Goal: Task Accomplishment & Management: Manage account settings

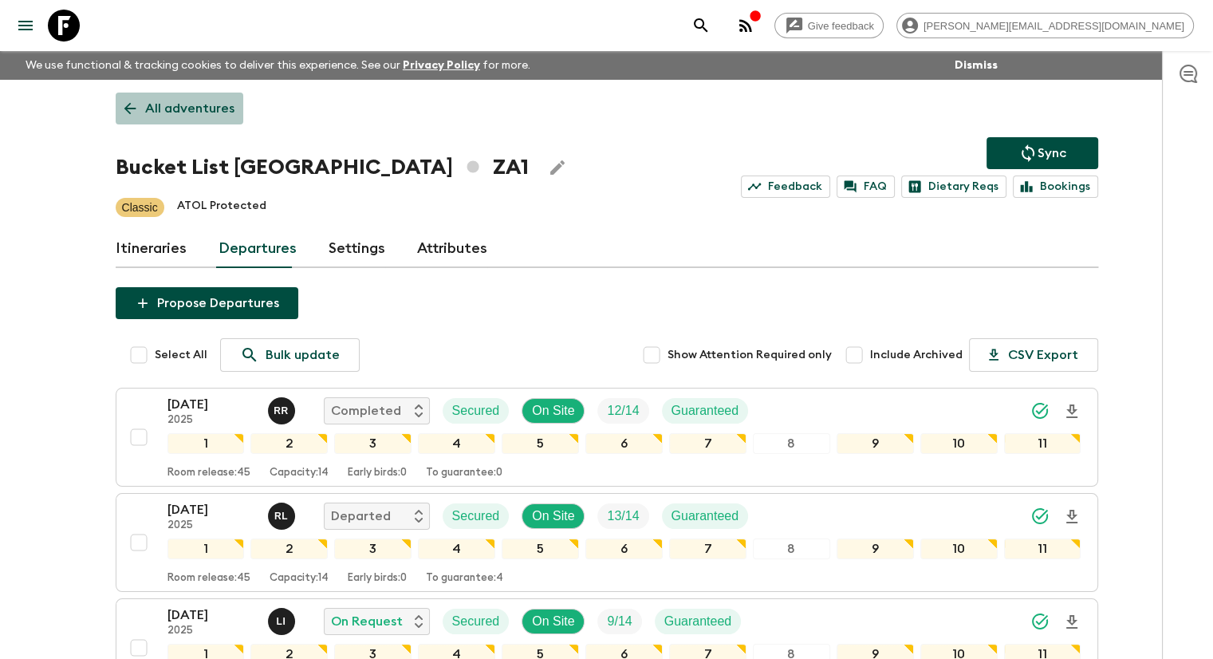
click at [210, 116] on p "All adventures" at bounding box center [189, 108] width 89 height 19
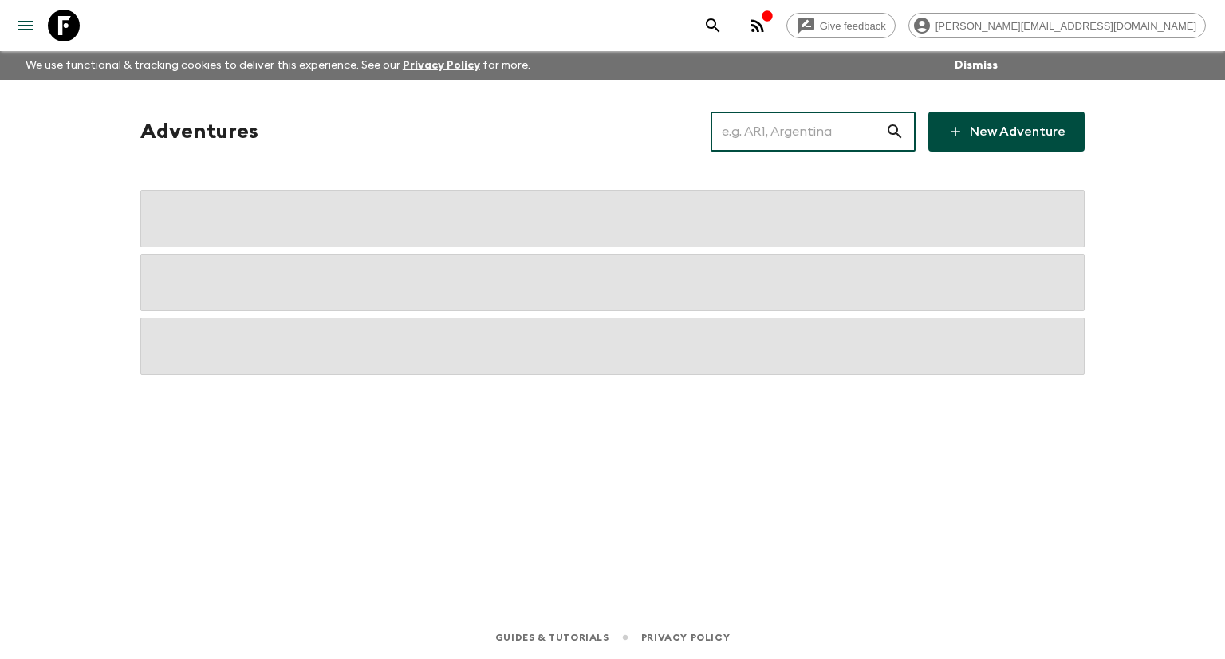
click at [772, 134] on input "text" at bounding box center [797, 131] width 175 height 45
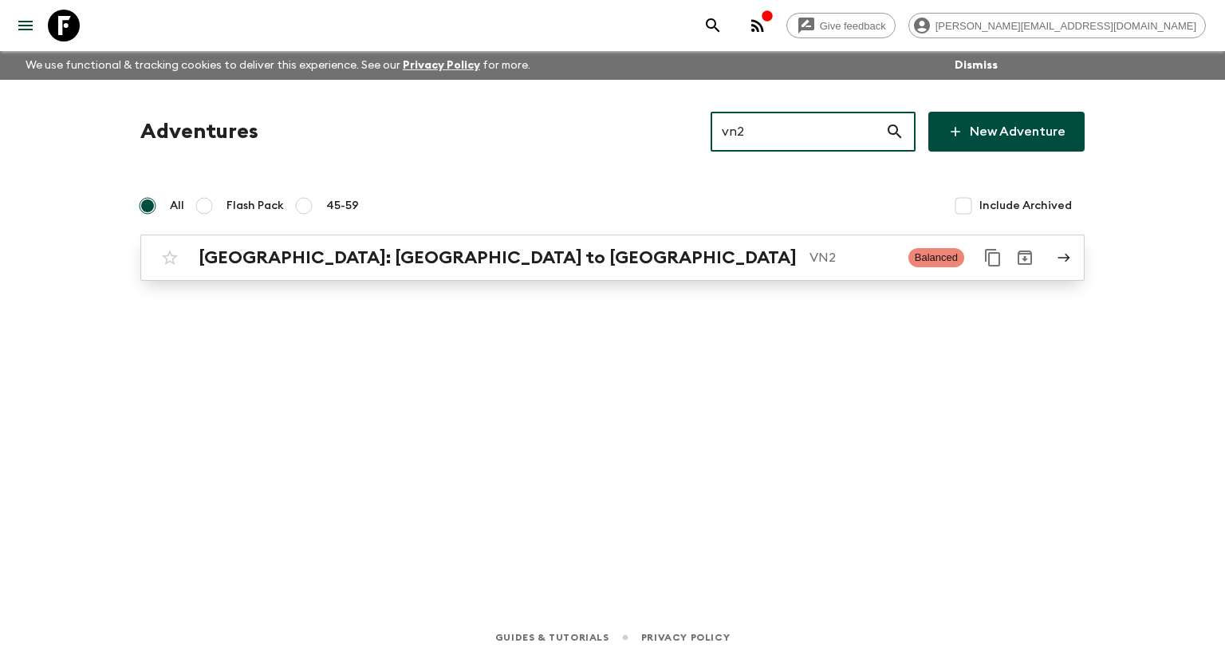
type input "vn2"
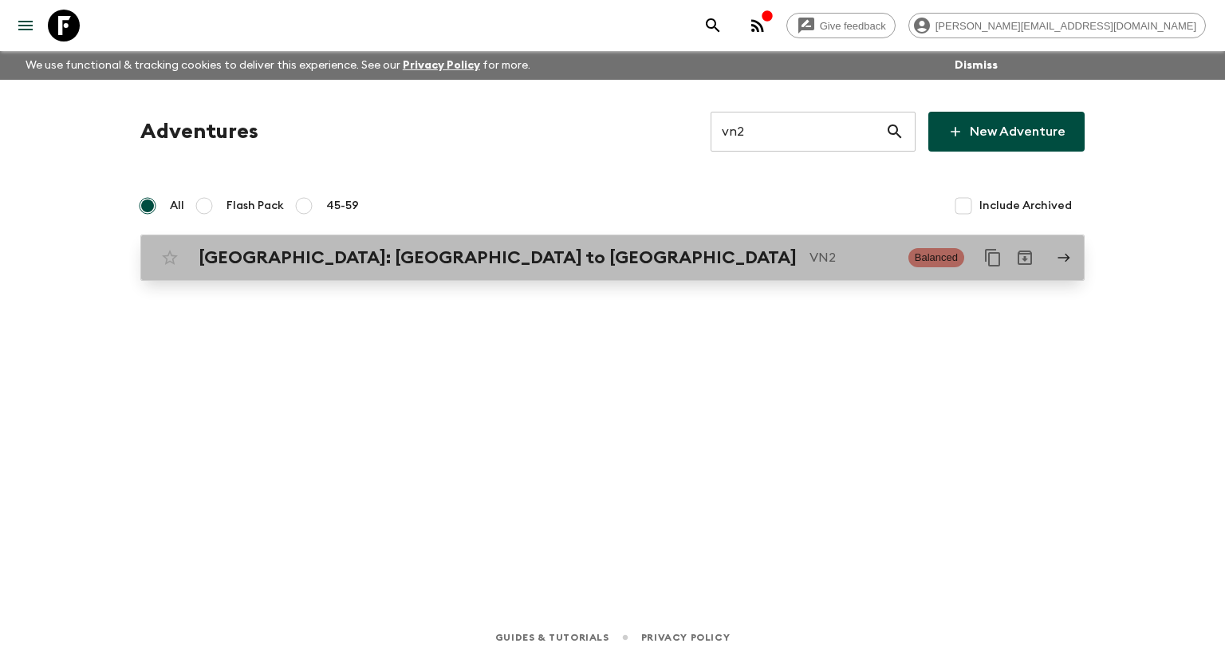
click at [632, 268] on div "[GEOGRAPHIC_DATA]: [GEOGRAPHIC_DATA] to Hoi An VN2 Balanced" at bounding box center [581, 258] width 855 height 32
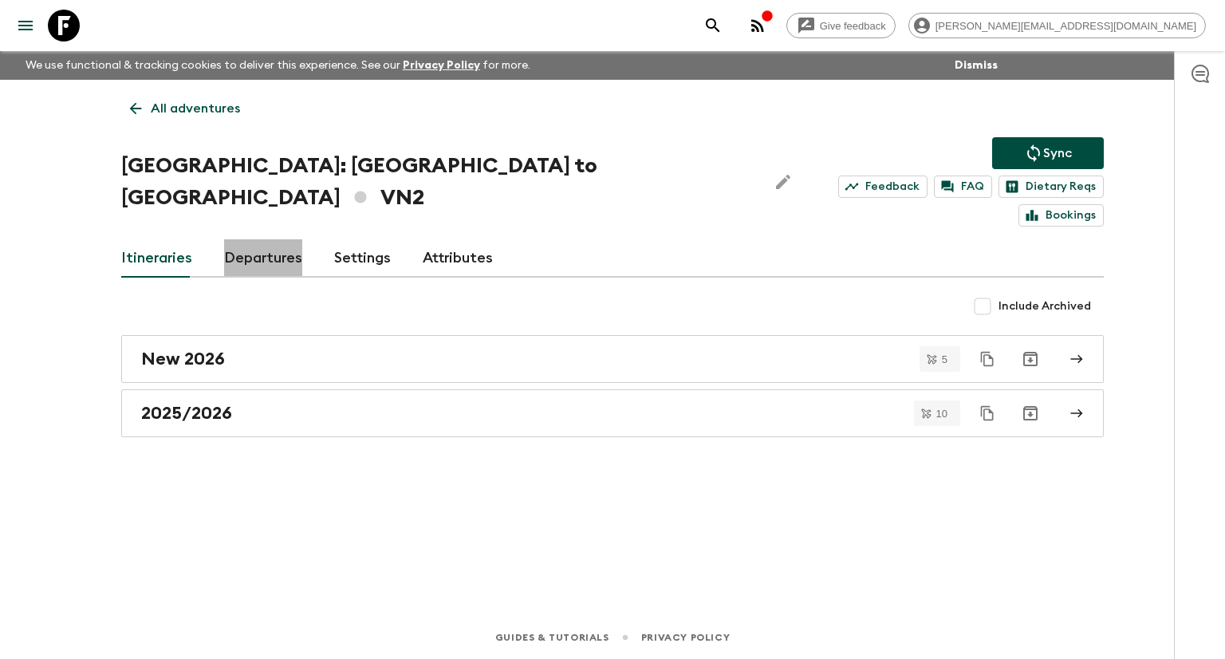
click at [280, 239] on link "Departures" at bounding box center [263, 258] width 78 height 38
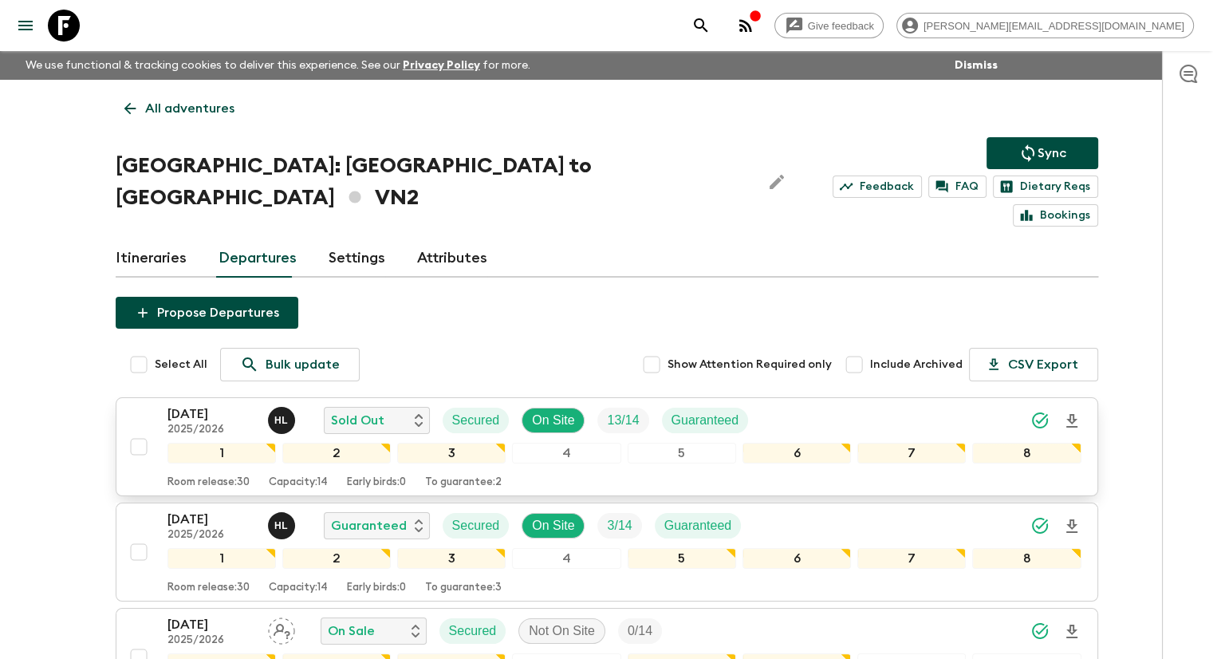
scroll to position [102, 0]
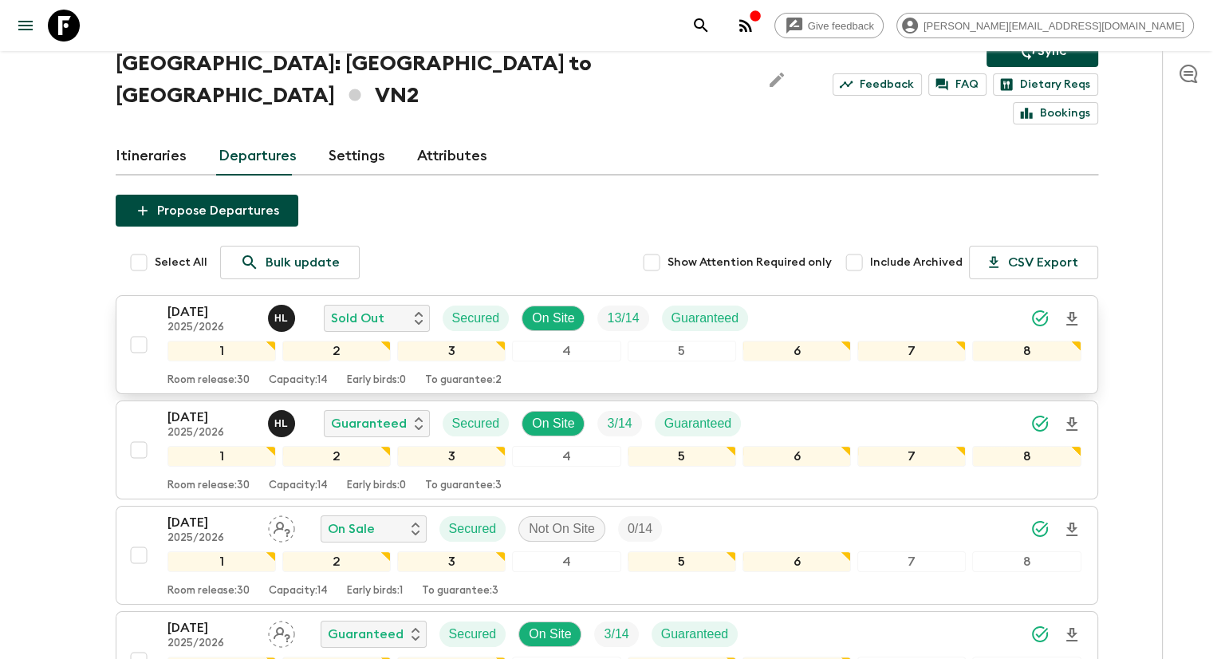
click at [230, 302] on p "[DATE]" at bounding box center [211, 311] width 88 height 19
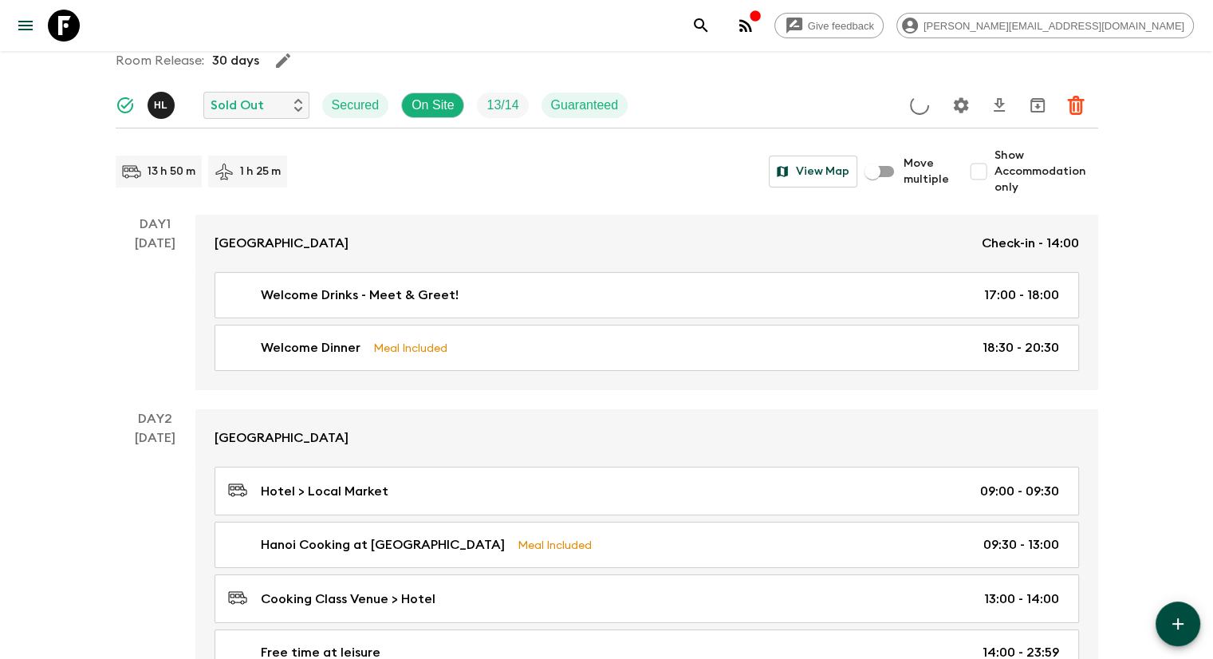
scroll to position [124, 0]
click at [969, 100] on icon "Settings" at bounding box center [960, 105] width 19 height 19
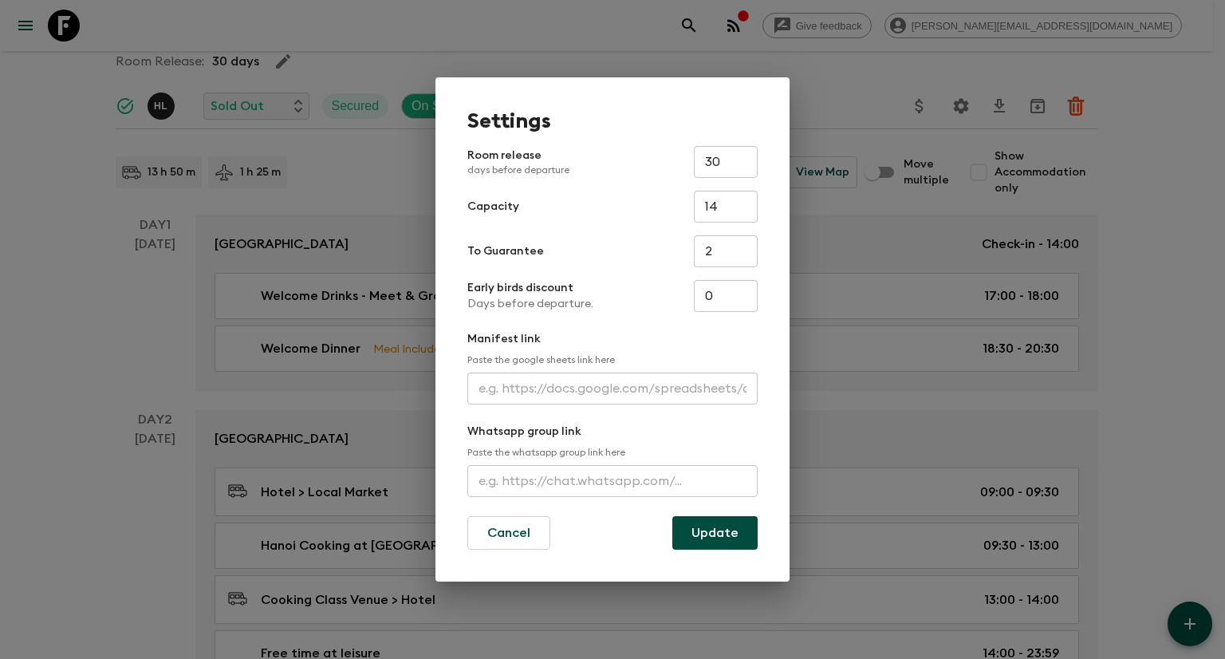
click at [920, 106] on div "Settings Room release days before departure 30 ​ Capacity 14 ​ To Guarantee 2 ​…" at bounding box center [612, 329] width 1225 height 659
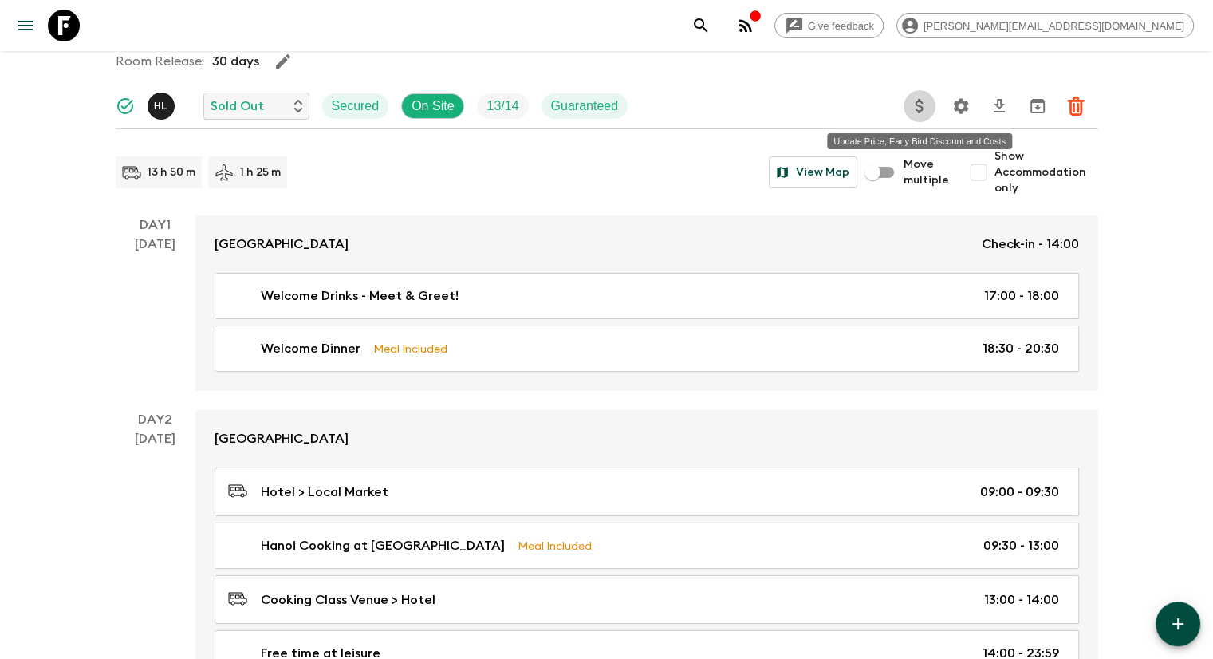
click at [920, 106] on icon "Update Price, Early Bird Discount and Costs" at bounding box center [919, 106] width 8 height 14
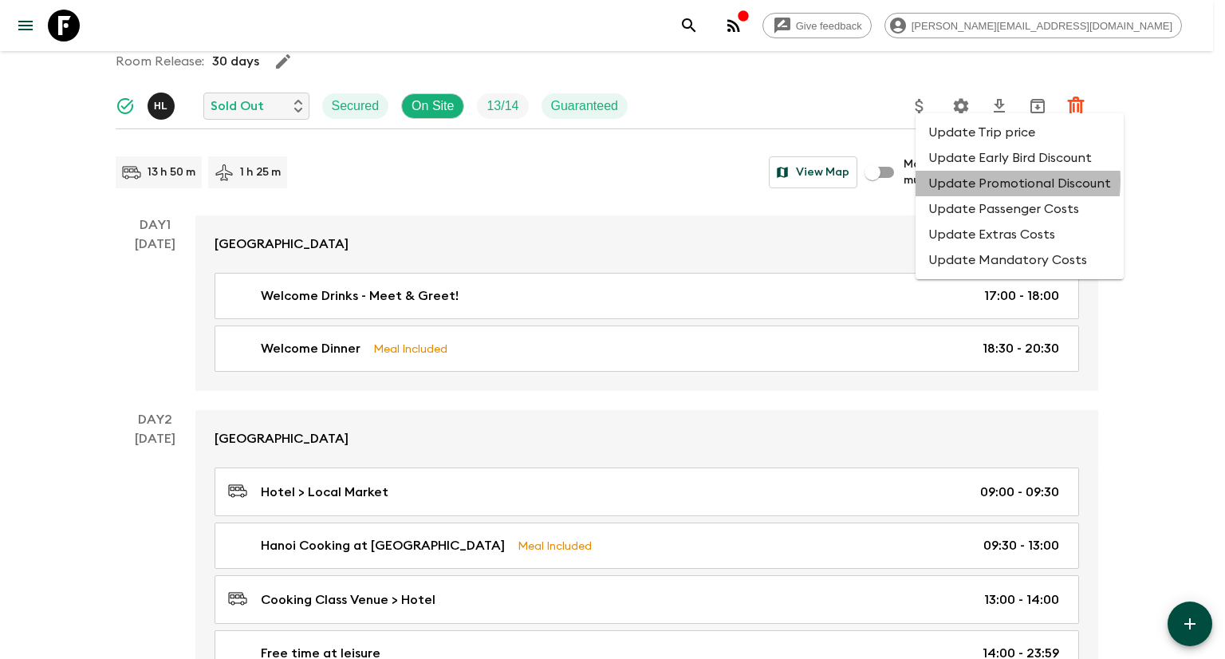
click at [979, 180] on li "Update Promotional Discount" at bounding box center [1019, 184] width 208 height 26
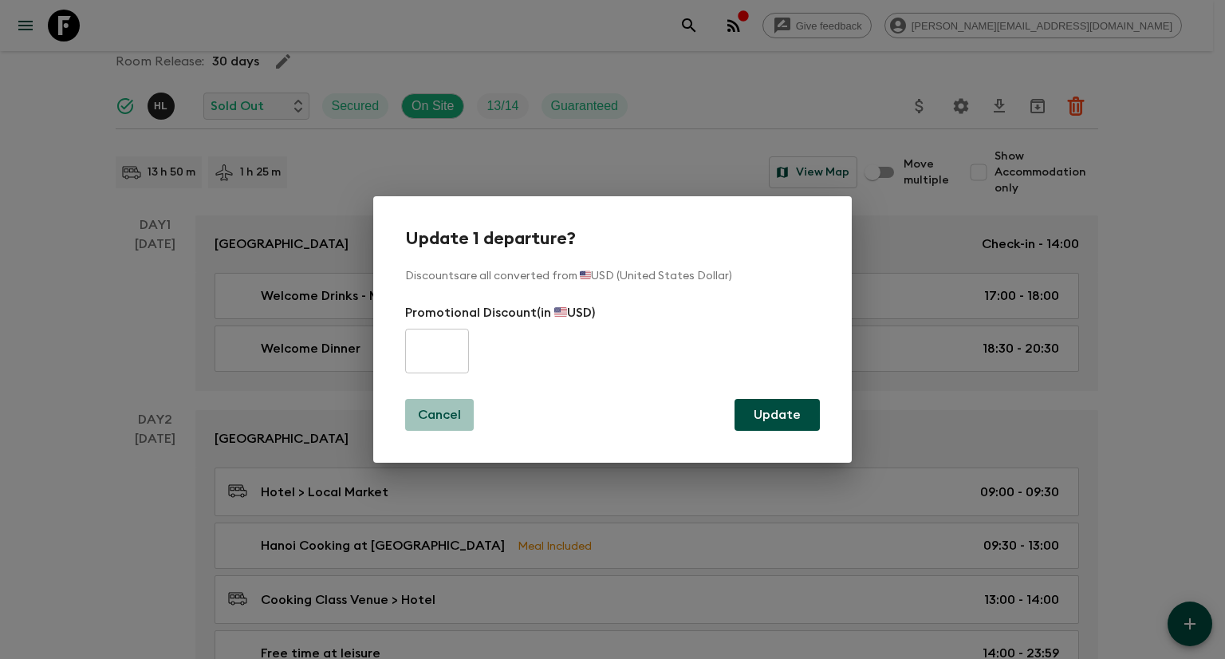
click at [446, 415] on p "Cancel" at bounding box center [439, 414] width 43 height 19
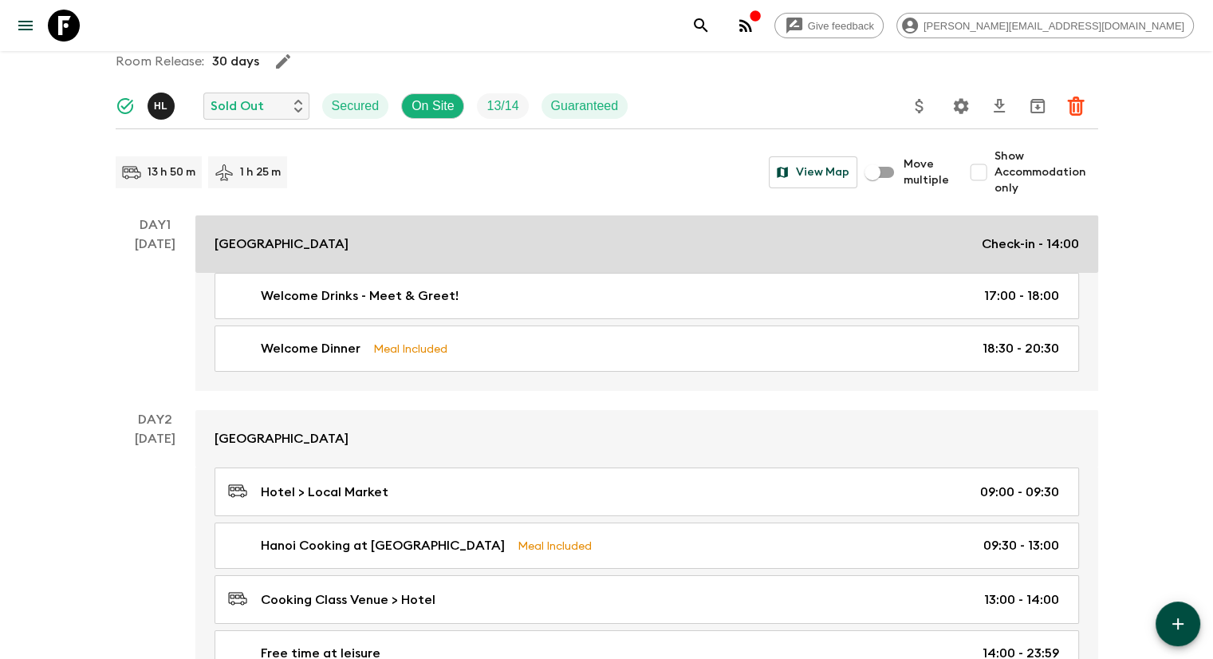
scroll to position [0, 0]
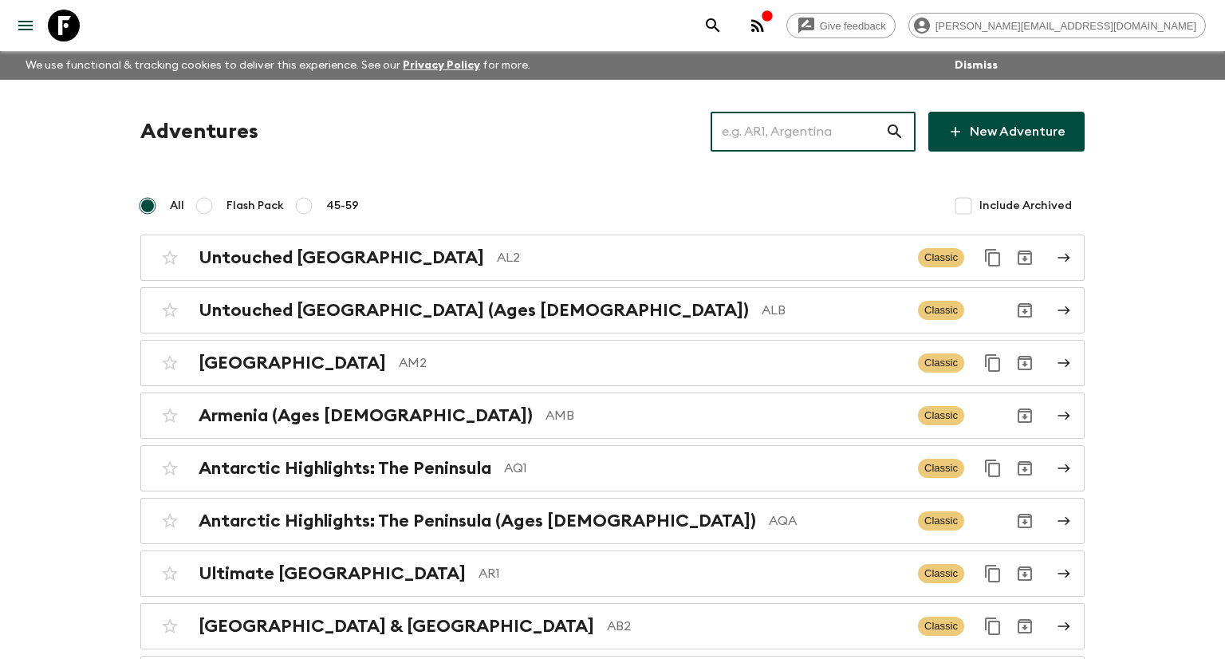
click at [818, 128] on input "text" at bounding box center [797, 131] width 175 height 45
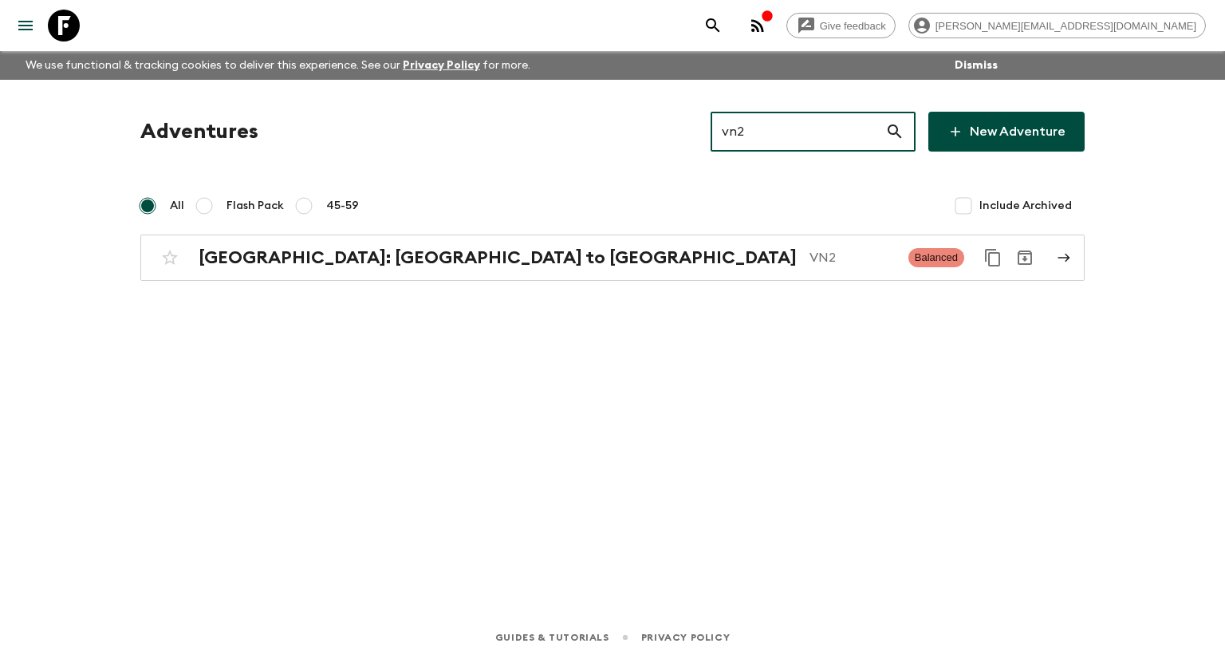
type input "vn2"
